Goal: Task Accomplishment & Management: Manage account settings

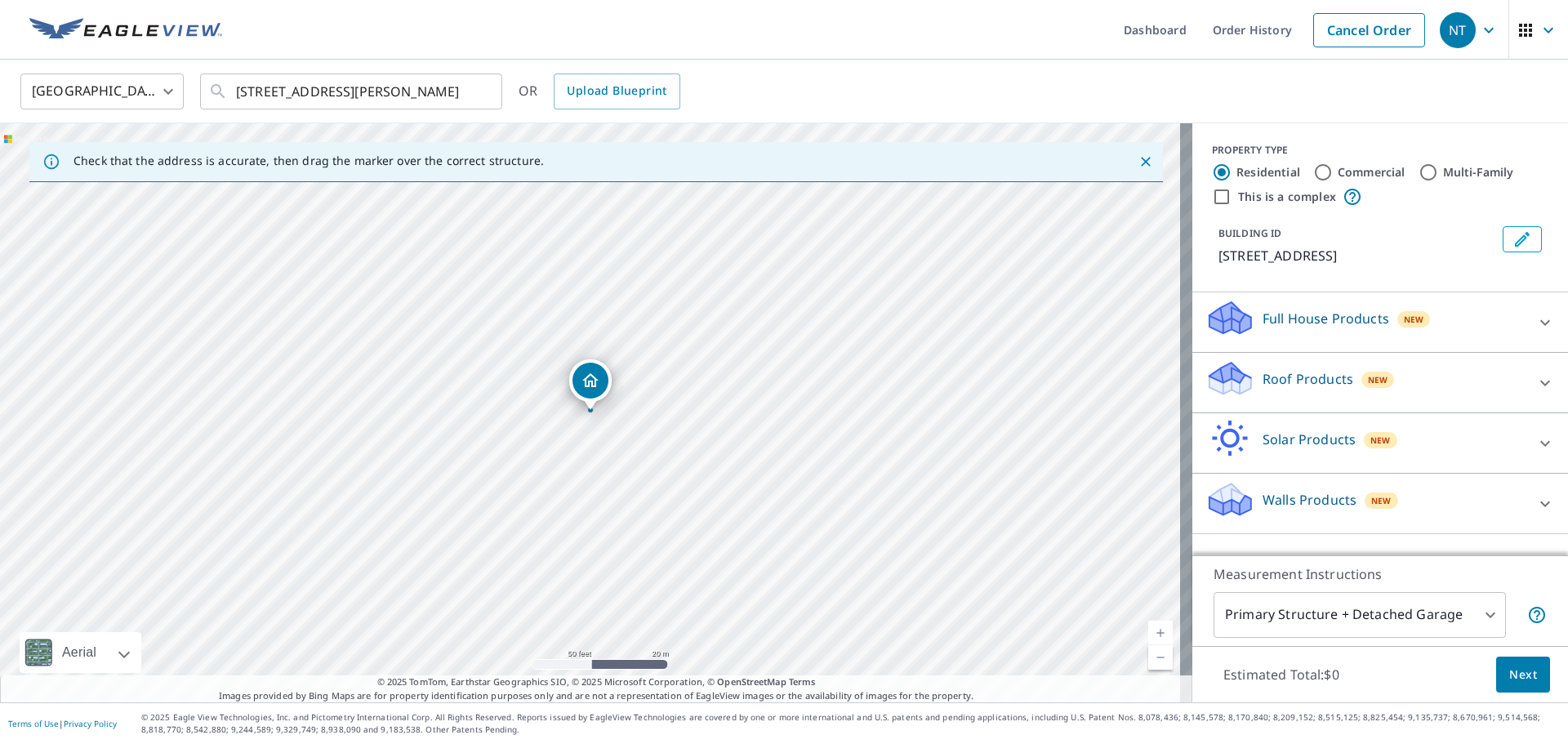
click at [1299, 307] on div "Full House Products New" at bounding box center [1365, 323] width 320 height 47
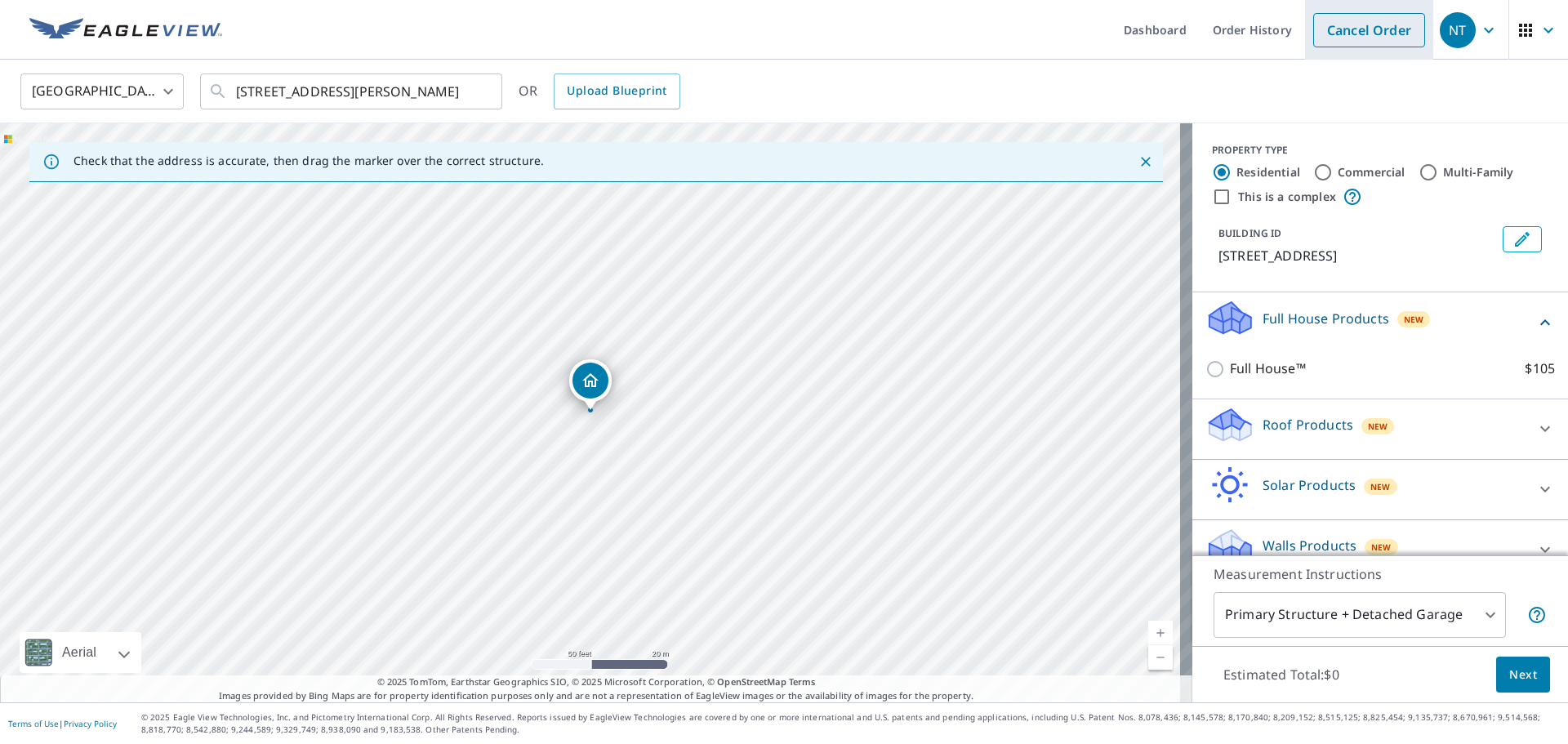
click at [1347, 27] on link "Cancel Order" at bounding box center [1369, 30] width 112 height 34
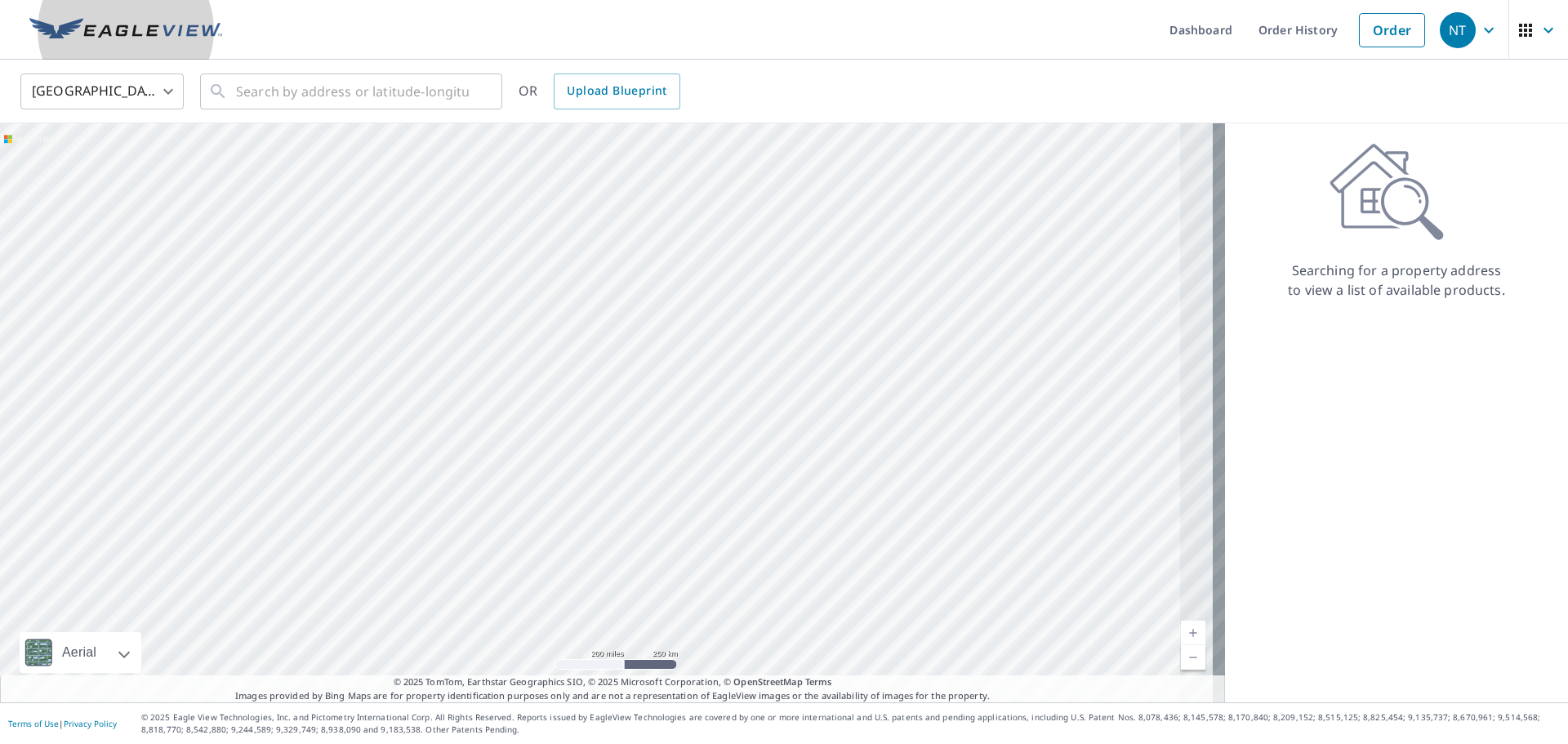
click at [116, 39] on img at bounding box center [126, 29] width 193 height 24
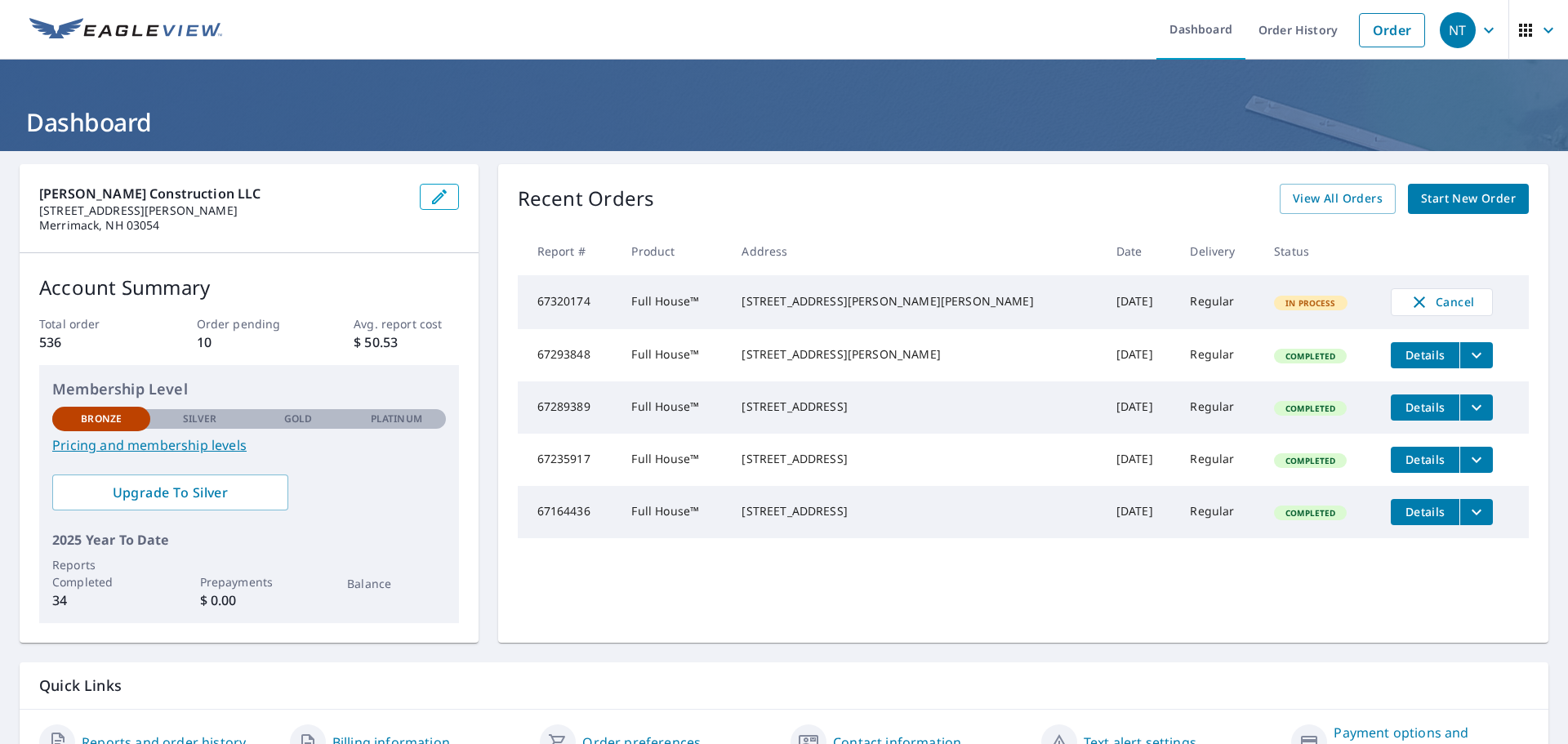
click at [1467, 362] on icon "filesDropdownBtn-67293848" at bounding box center [1476, 354] width 19 height 19
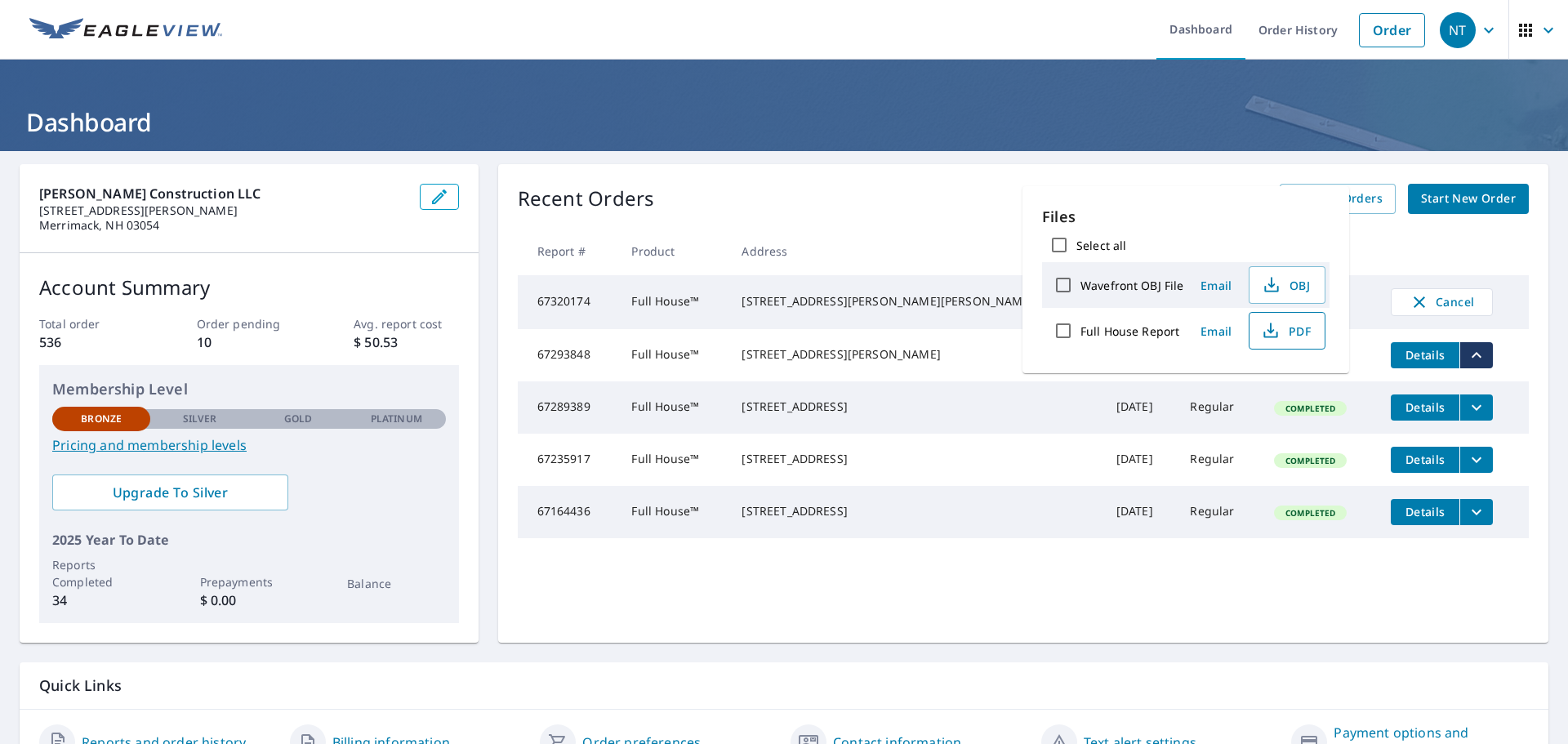
click at [1262, 326] on icon "button" at bounding box center [1270, 330] width 19 height 19
drag, startPoint x: 766, startPoint y: 355, endPoint x: 820, endPoint y: 349, distance: 54.3
click at [820, 349] on td "[STREET_ADDRESS][PERSON_NAME]" at bounding box center [916, 355] width 374 height 52
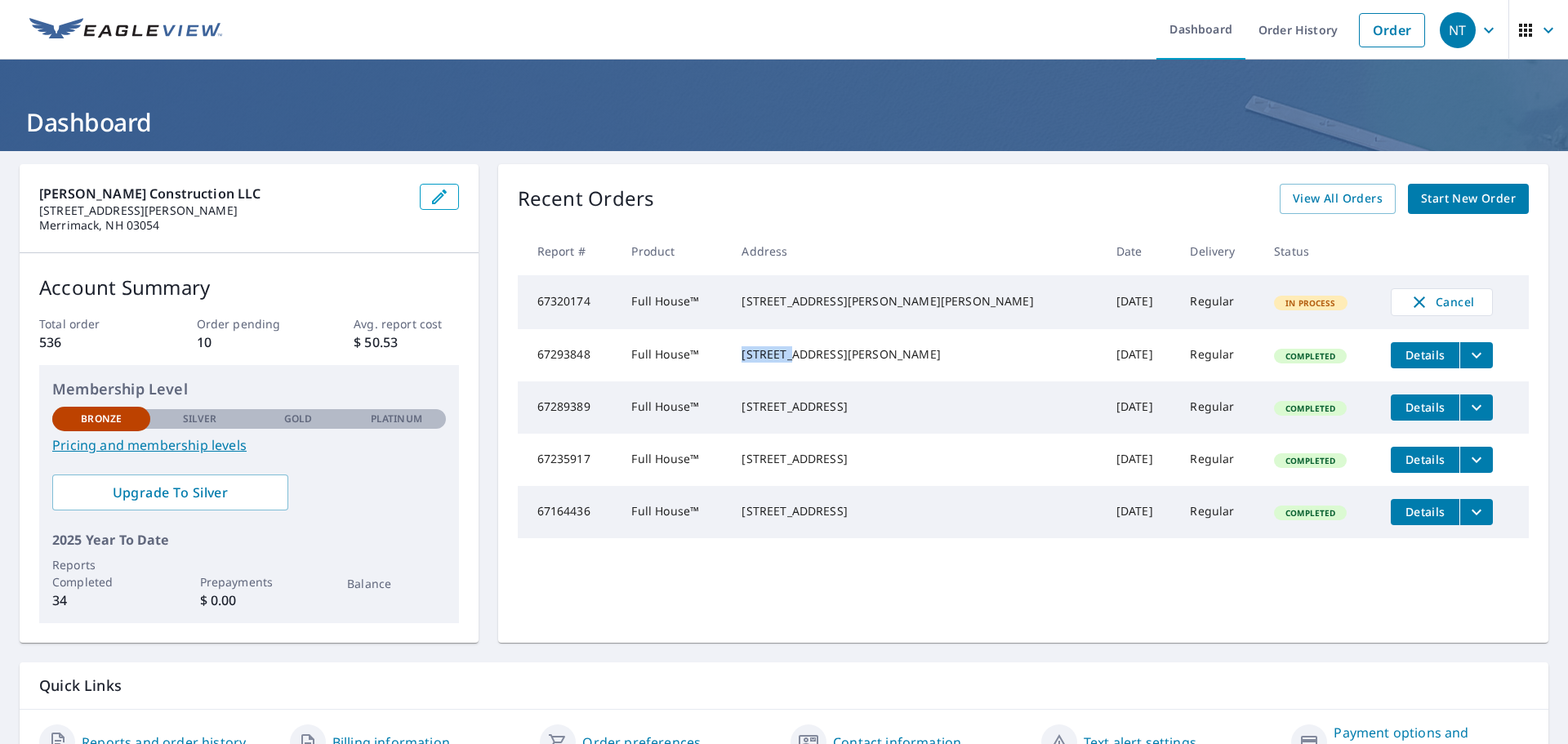
copy div "135 [PERSON_NAME]"
